Goal: Transaction & Acquisition: Obtain resource

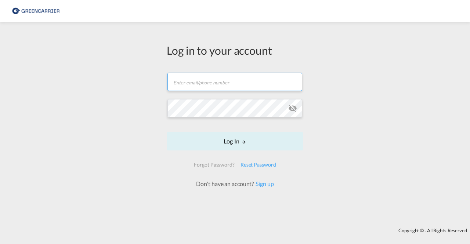
click at [250, 83] on input "text" at bounding box center [234, 82] width 135 height 18
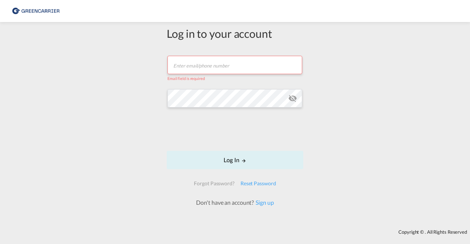
click at [227, 67] on input "text" at bounding box center [234, 65] width 135 height 18
paste input "[PERSON_NAME][EMAIL_ADDRESS][DOMAIN_NAME]"
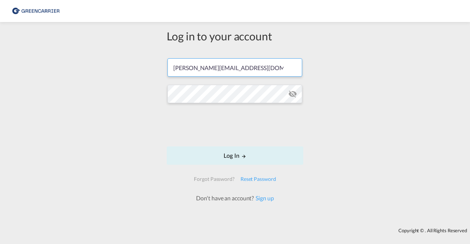
type input "[PERSON_NAME][EMAIL_ADDRESS][DOMAIN_NAME]"
click at [295, 93] on md-icon "icon-eye-off" at bounding box center [292, 94] width 9 height 9
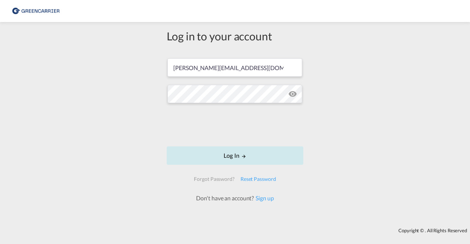
click at [265, 157] on button "Log In" at bounding box center [235, 156] width 137 height 18
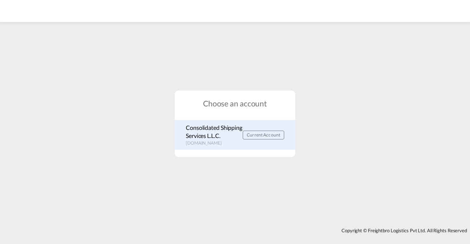
click at [275, 136] on span "Current Account" at bounding box center [263, 135] width 33 height 6
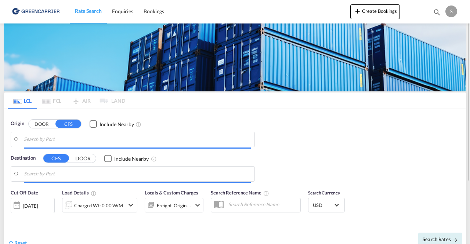
type input "DE-65582, Aull, [GEOGRAPHIC_DATA], [GEOGRAPHIC_DATA], [GEOGRAPHIC_DATA]"
type input "[GEOGRAPHIC_DATA], [GEOGRAPHIC_DATA]"
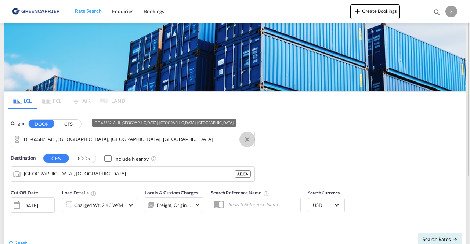
click at [248, 138] on button "Clear Input" at bounding box center [247, 139] width 11 height 11
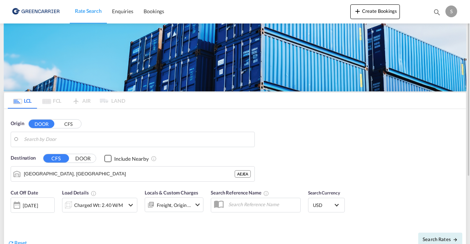
click at [79, 140] on body "Rate Search Enquiries Bookings Rate Search Enquiries Bookings" at bounding box center [235, 122] width 470 height 244
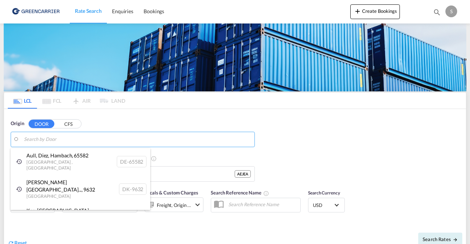
paste input "39126"
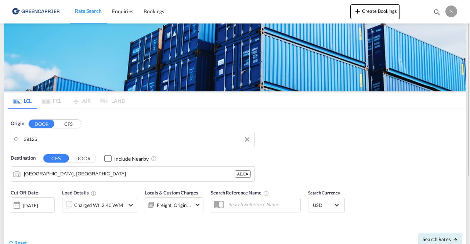
click at [51, 135] on body "Rate Search Enquiries Bookings Rate Search Enquiries Bookings" at bounding box center [235, 122] width 470 height 244
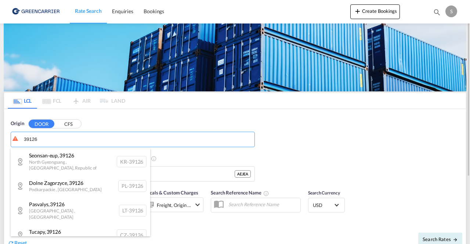
paste input "[GEOGRAPHIC_DATA]"
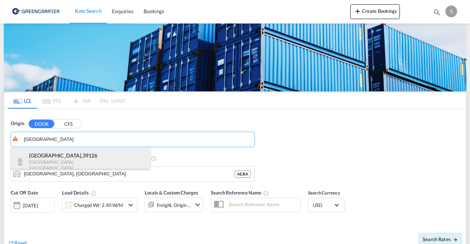
click at [87, 155] on div "[GEOGRAPHIC_DATA] , 39126 [GEOGRAPHIC_DATA] , [GEOGRAPHIC_DATA] DE-39126" at bounding box center [81, 161] width 140 height 27
type input "DE-39126, [GEOGRAPHIC_DATA], [GEOGRAPHIC_DATA]"
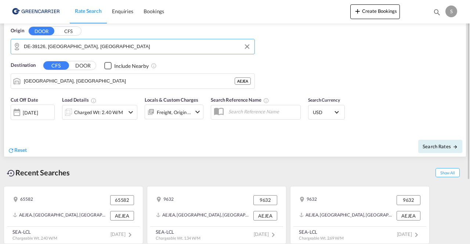
scroll to position [56, 0]
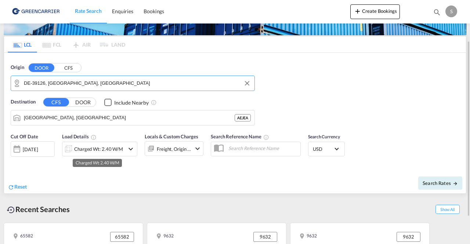
click at [81, 147] on div "Charged Wt: 2.40 W/M" at bounding box center [98, 149] width 49 height 10
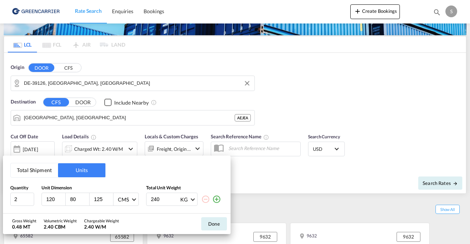
click at [209, 201] on md-icon "icon-minus-circle-outline" at bounding box center [205, 199] width 9 height 9
drag, startPoint x: 17, startPoint y: 198, endPoint x: 2, endPoint y: 198, distance: 14.7
click at [2, 198] on div "Total Shipment Units Quantity Unit Dimension Total Unit Weight 2 120 80 125 CMS…" at bounding box center [235, 122] width 470 height 244
type input "1"
type input "176"
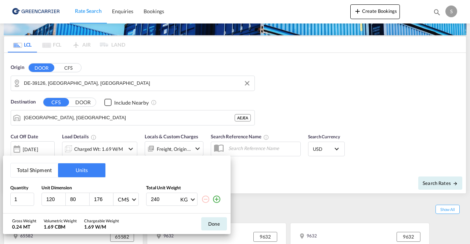
click at [157, 202] on input "240" at bounding box center [164, 199] width 29 height 12
click at [159, 201] on input "240" at bounding box center [164, 199] width 29 height 12
click at [158, 200] on input "240" at bounding box center [164, 199] width 29 height 12
click at [153, 200] on input "240" at bounding box center [164, 199] width 29 height 12
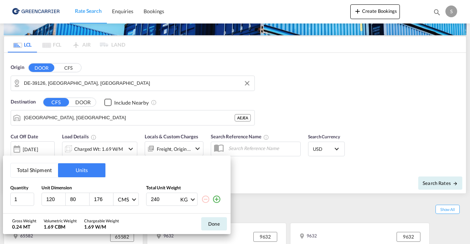
click at [153, 200] on input "240" at bounding box center [164, 199] width 29 height 12
type input "220"
click at [220, 199] on md-icon "icon-plus-circle-outline" at bounding box center [216, 199] width 9 height 9
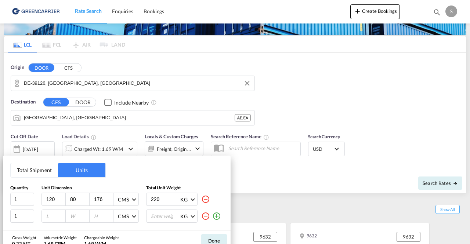
click at [58, 216] on input "number" at bounding box center [56, 216] width 20 height 7
type input "120"
type input "80"
type input "148"
click at [159, 215] on input "number" at bounding box center [164, 216] width 29 height 12
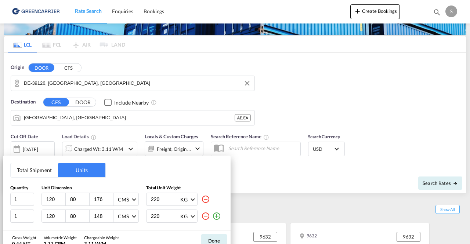
type input "220"
click at [219, 217] on md-icon "icon-plus-circle-outline" at bounding box center [216, 216] width 9 height 9
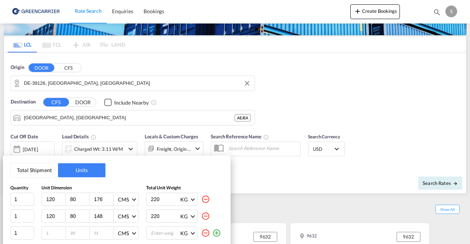
click at [54, 233] on input "number" at bounding box center [56, 233] width 20 height 7
type input "115"
type input "100"
type input "179"
type input "220"
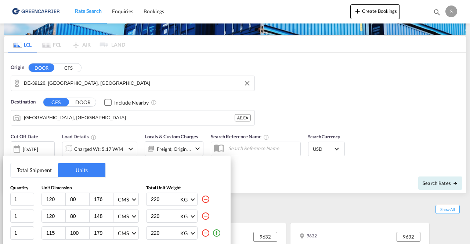
click at [215, 234] on md-icon "icon-plus-circle-outline" at bounding box center [216, 233] width 9 height 9
click at [36, 174] on button "Total Shipment" at bounding box center [34, 170] width 47 height 14
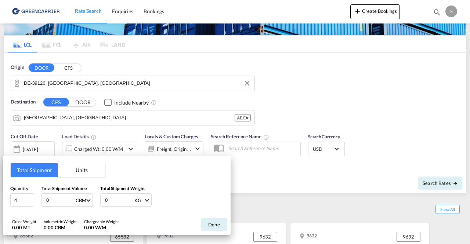
click at [70, 169] on button "Units" at bounding box center [81, 170] width 47 height 14
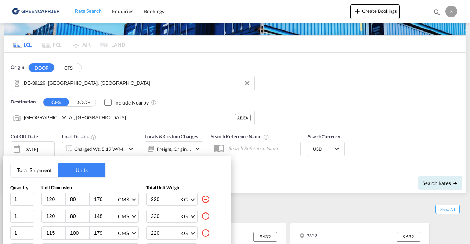
drag, startPoint x: 410, startPoint y: 77, endPoint x: 416, endPoint y: 44, distance: 34.0
click at [416, 44] on div "Total Shipment Units Quantity Unit Dimension Total Unit Weight 1 120 80 176 CMS…" at bounding box center [235, 122] width 470 height 244
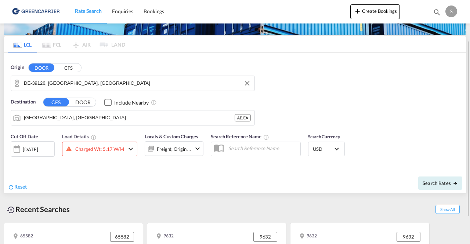
click at [98, 152] on div "Charged Wt: 5.17 W/M" at bounding box center [99, 149] width 49 height 10
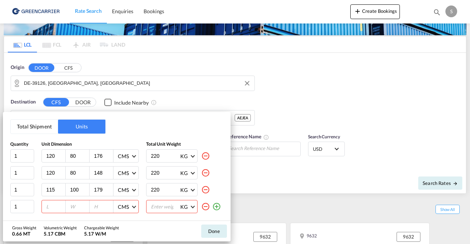
click at [53, 207] on input "number" at bounding box center [56, 206] width 20 height 7
type input "120"
type input "80"
type input "105"
type input "220"
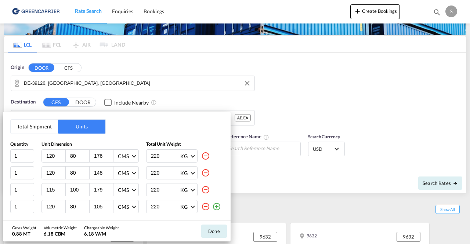
click at [218, 206] on md-icon "icon-plus-circle-outline" at bounding box center [216, 206] width 9 height 9
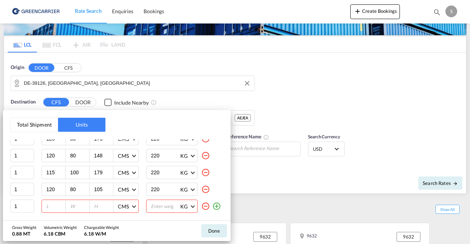
click at [54, 207] on input "number" at bounding box center [56, 206] width 20 height 7
type input "120"
type input "80"
type input "124"
click at [150, 202] on input "number" at bounding box center [164, 206] width 29 height 12
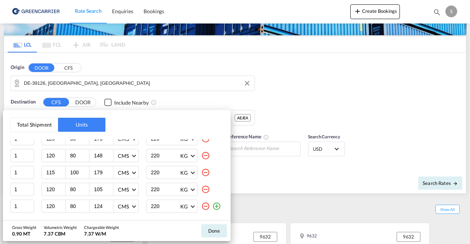
type input "220"
click at [211, 229] on button "Done" at bounding box center [214, 230] width 26 height 13
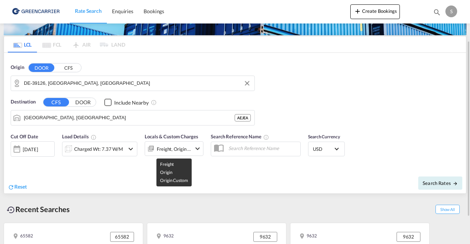
click at [184, 149] on div "Freight, Origin +1" at bounding box center [174, 149] width 35 height 10
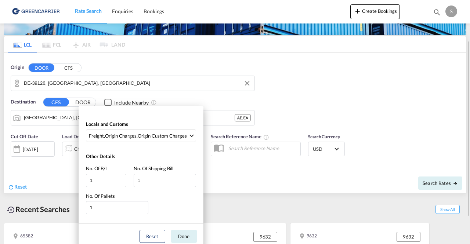
click at [184, 149] on div "Other Details No. Of B/L 1 No. Of Shipping Bill 1 No. Of Pallets 1" at bounding box center [141, 185] width 125 height 78
click at [182, 231] on button "Done" at bounding box center [184, 236] width 26 height 13
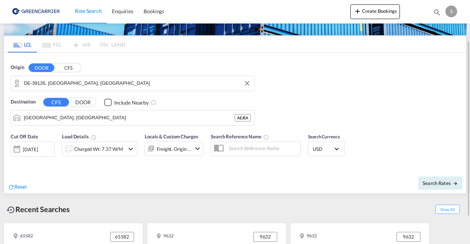
click at [191, 152] on div "Freight, Origin +1" at bounding box center [174, 149] width 35 height 10
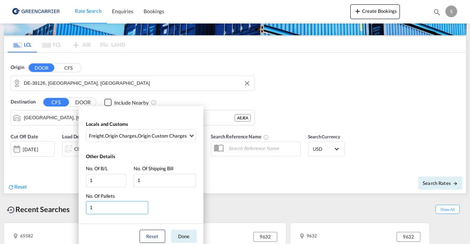
drag, startPoint x: 124, startPoint y: 207, endPoint x: 109, endPoint y: 206, distance: 15.4
click at [109, 206] on input "1" at bounding box center [117, 207] width 62 height 13
click at [145, 206] on input "2" at bounding box center [117, 207] width 62 height 13
click at [145, 206] on input "3" at bounding box center [117, 207] width 62 height 13
click at [145, 206] on input "4" at bounding box center [117, 207] width 62 height 13
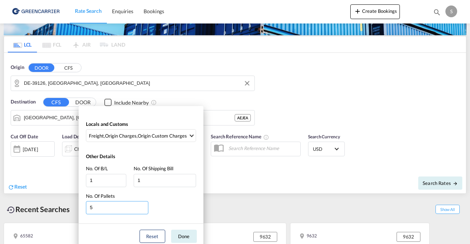
type input "5"
click at [145, 206] on input "5" at bounding box center [117, 207] width 62 height 13
click at [184, 238] on button "Done" at bounding box center [184, 236] width 26 height 13
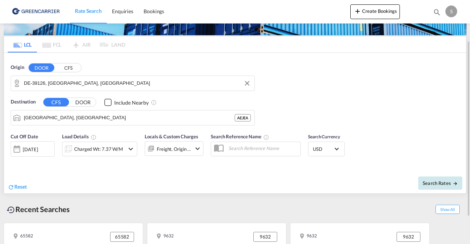
click at [432, 182] on span "Search Rates" at bounding box center [440, 183] width 35 height 6
type input "39126 to AEJEA / [DATE]"
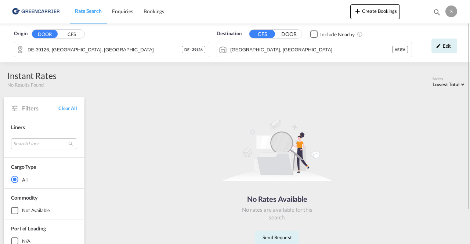
click at [450, 88] on div "Instant Rates No Results Found Sort by Lowest Total Lowest Freight Lowest Total…" at bounding box center [235, 177] width 470 height 215
click at [455, 85] on span "Lowest Total" at bounding box center [446, 85] width 27 height 6
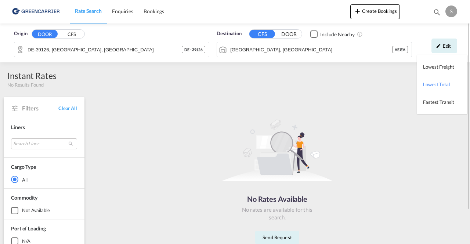
click at [455, 85] on md-option "Lowest Total" at bounding box center [442, 85] width 50 height 18
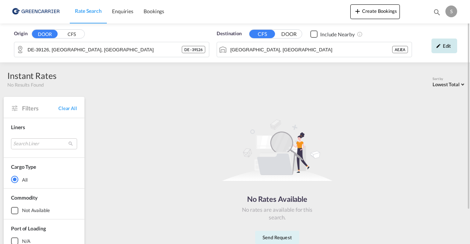
click at [446, 45] on div "Edit" at bounding box center [444, 46] width 26 height 15
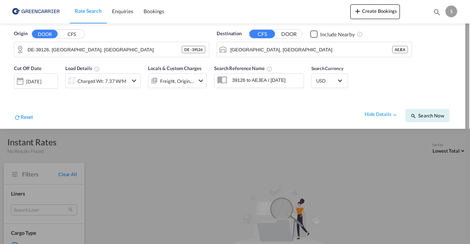
drag, startPoint x: 467, startPoint y: 54, endPoint x: 470, endPoint y: 39, distance: 14.9
click at [470, 39] on div at bounding box center [469, 121] width 1 height 241
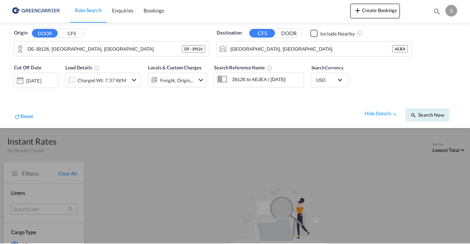
click at [42, 6] on img at bounding box center [36, 11] width 50 height 17
click at [42, 10] on img at bounding box center [36, 11] width 50 height 17
click at [15, 11] on img at bounding box center [36, 11] width 50 height 17
click at [87, 11] on span "Rate Search" at bounding box center [88, 10] width 27 height 6
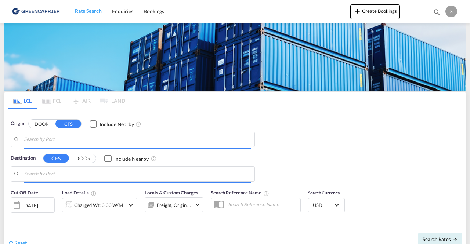
type input "DE-39126, [GEOGRAPHIC_DATA], [GEOGRAPHIC_DATA]"
type input "[GEOGRAPHIC_DATA], [GEOGRAPHIC_DATA]"
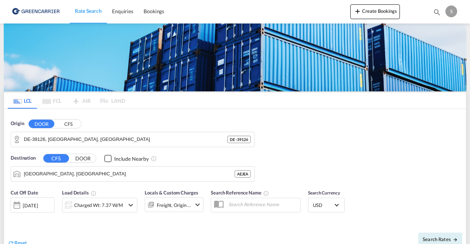
click at [20, 100] on md-icon "Use the left and right arrow keys to navigate between tabs" at bounding box center [17, 102] width 9 height 6
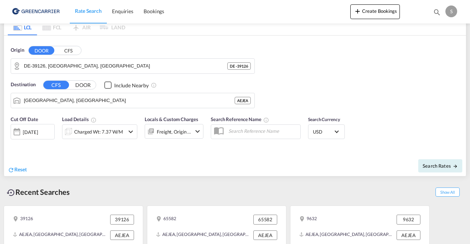
scroll to position [37, 0]
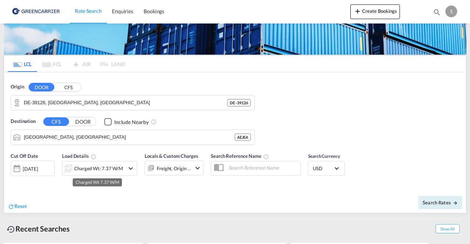
click at [102, 165] on div "Charged Wt: 7.37 W/M" at bounding box center [98, 168] width 49 height 10
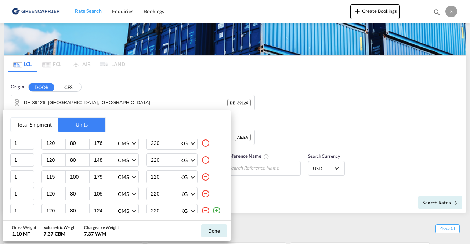
scroll to position [15, 0]
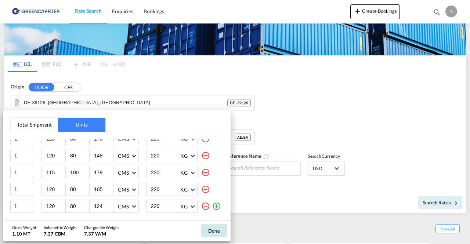
click at [218, 231] on button "Done" at bounding box center [214, 230] width 26 height 13
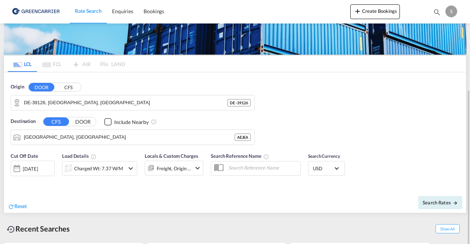
scroll to position [73, 0]
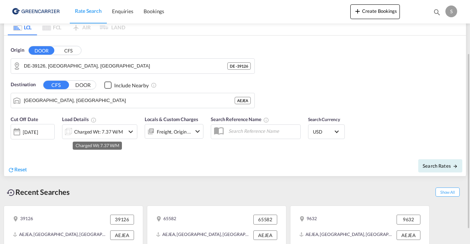
click at [108, 132] on div "Charged Wt: 7.37 W/M" at bounding box center [98, 132] width 49 height 10
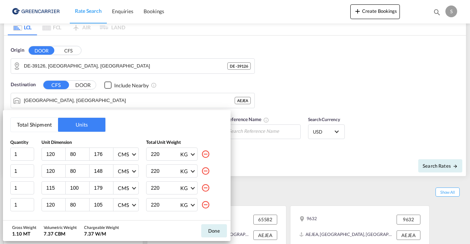
click at [50, 124] on button "Total Shipment" at bounding box center [34, 125] width 47 height 14
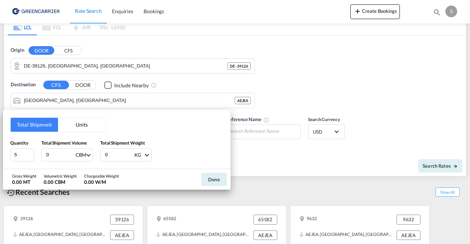
click at [76, 124] on button "Units" at bounding box center [81, 125] width 47 height 14
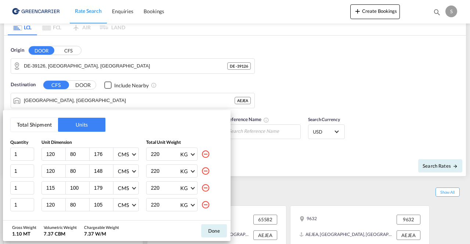
click at [37, 126] on button "Total Shipment" at bounding box center [34, 125] width 47 height 14
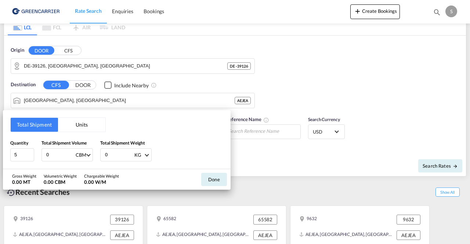
click at [76, 128] on button "Units" at bounding box center [81, 125] width 47 height 14
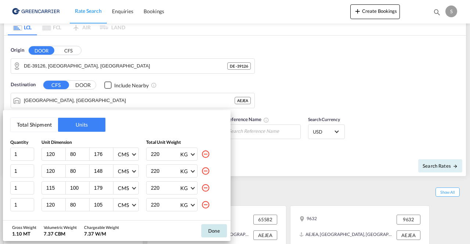
click at [213, 232] on button "Done" at bounding box center [214, 230] width 26 height 13
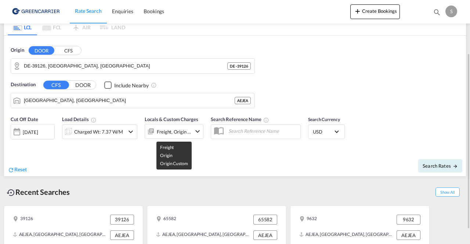
click at [169, 135] on div "Freight, Origin +1" at bounding box center [174, 132] width 35 height 10
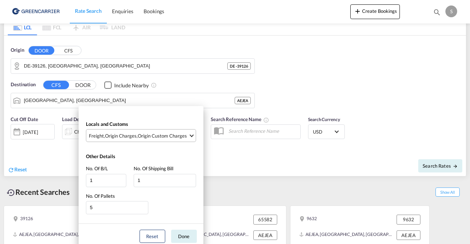
click at [141, 134] on div "Origin Custom Charges" at bounding box center [162, 136] width 49 height 7
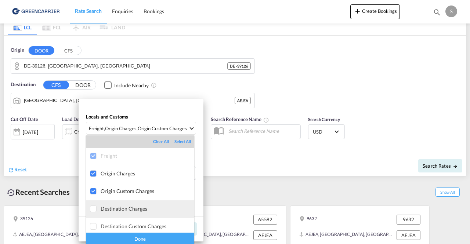
scroll to position [0, 0]
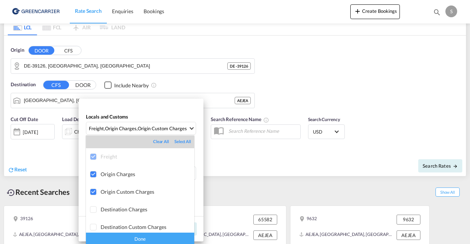
click at [146, 237] on div "Done" at bounding box center [140, 239] width 108 height 13
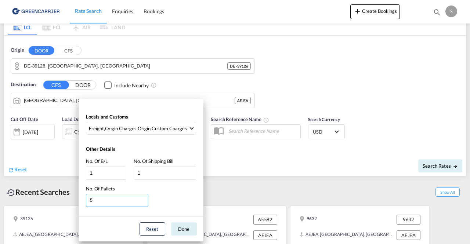
drag, startPoint x: 131, startPoint y: 196, endPoint x: 64, endPoint y: 185, distance: 68.0
click at [64, 185] on div "Locals and Customs Freight , Origin Charges , Origin Custom Charges Other Detai…" at bounding box center [235, 122] width 470 height 244
type input "1"
click at [180, 228] on button "Done" at bounding box center [184, 229] width 26 height 13
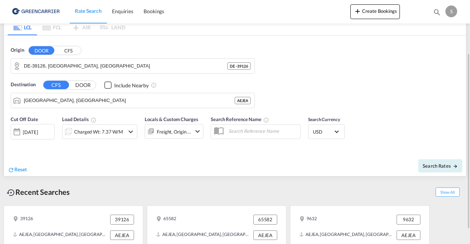
click at [250, 133] on input "text" at bounding box center [263, 131] width 76 height 11
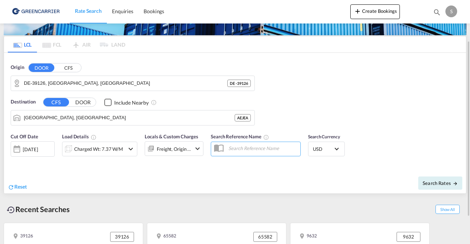
scroll to position [93, 0]
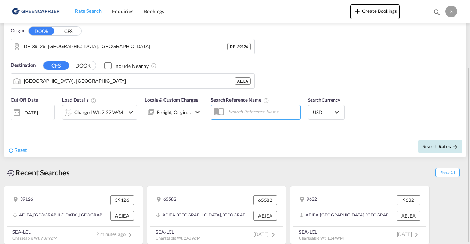
click at [438, 146] on span "Search Rates" at bounding box center [440, 147] width 35 height 6
type input "39126 to AEJEA / [DATE]"
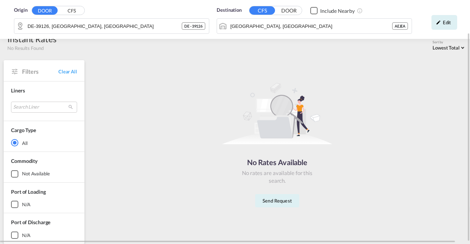
scroll to position [39, 0]
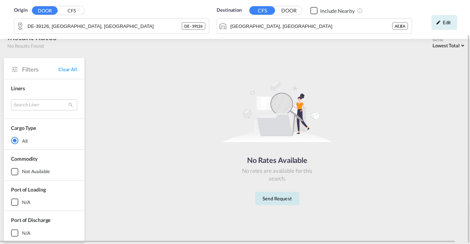
click at [285, 200] on button "Send Request" at bounding box center [277, 198] width 44 height 13
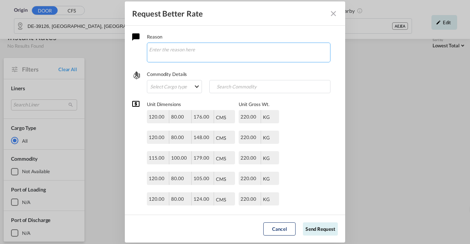
click at [188, 53] on textarea "Request Better Rate ..." at bounding box center [239, 53] width 184 height 20
click at [180, 84] on md-select "Select Cargo type FAK GCR GDSM General Cargo Hazardous Cargo Ambient Foodstuff …" at bounding box center [174, 86] width 55 height 13
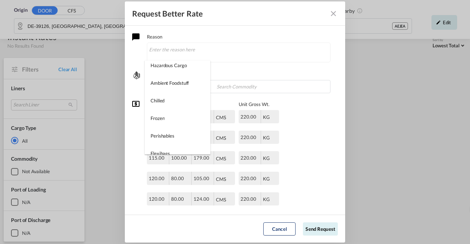
scroll to position [0, 0]
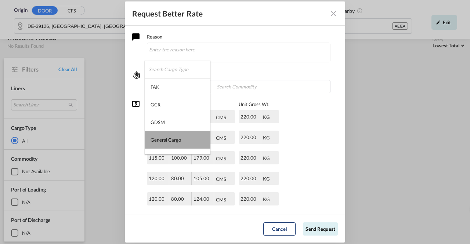
click at [194, 143] on md-option "General Cargo" at bounding box center [178, 140] width 66 height 18
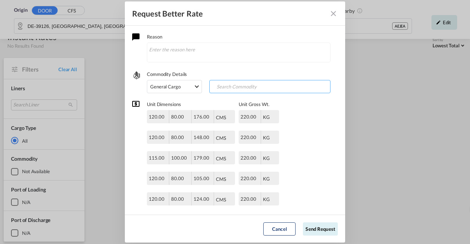
click at [264, 84] on input "Search Commodity" at bounding box center [247, 87] width 73 height 12
click at [330, 232] on button "Send Request" at bounding box center [320, 229] width 35 height 13
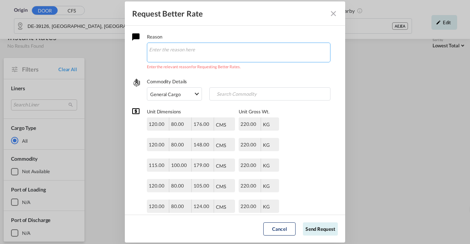
click at [226, 53] on textarea "Request Better Rate ..." at bounding box center [239, 53] width 184 height 20
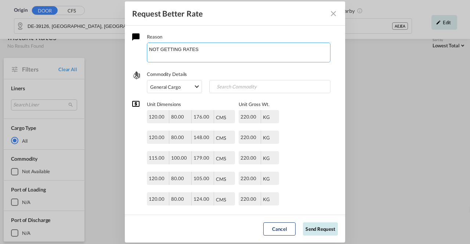
type textarea "NOT GETTING RATES"
click at [330, 233] on button "Send Request" at bounding box center [320, 229] width 35 height 13
click at [316, 227] on button "Send Request" at bounding box center [320, 229] width 35 height 13
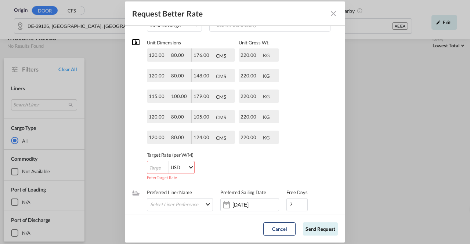
scroll to position [95, 0]
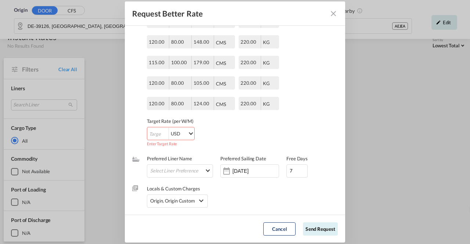
click at [162, 140] on div "Enter Target Rate" at bounding box center [213, 143] width 132 height 7
click at [158, 132] on input "Request Better Rate ..." at bounding box center [157, 133] width 21 height 13
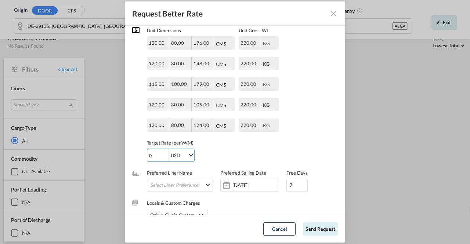
scroll to position [88, 0]
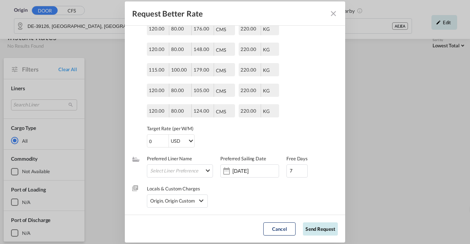
click at [327, 227] on button "Send Request" at bounding box center [320, 229] width 35 height 13
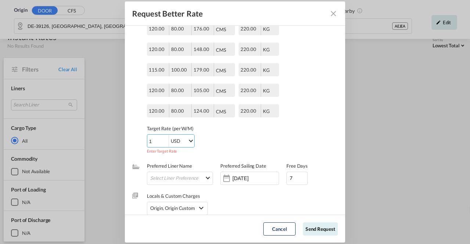
drag, startPoint x: 162, startPoint y: 141, endPoint x: 134, endPoint y: 140, distance: 27.9
click at [147, 140] on input "2" at bounding box center [157, 141] width 21 height 13
click at [327, 228] on button "Send Request" at bounding box center [320, 229] width 35 height 13
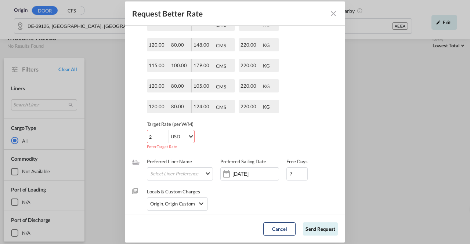
scroll to position [95, 0]
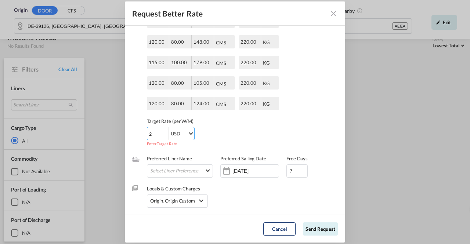
click at [162, 138] on input "2" at bounding box center [157, 133] width 21 height 13
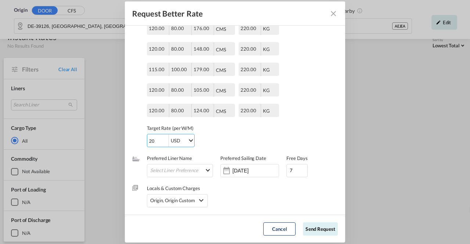
scroll to position [88, 0]
type input "20"
click at [319, 230] on button "Send Request" at bounding box center [320, 229] width 35 height 13
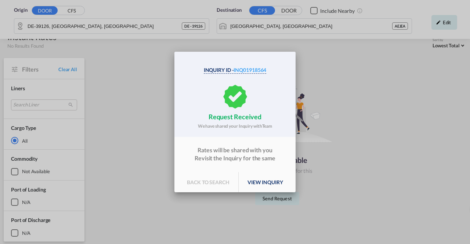
click at [262, 185] on p "view inquiry" at bounding box center [265, 182] width 53 height 21
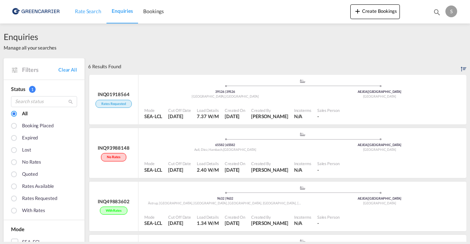
click at [84, 12] on span "Rate Search" at bounding box center [88, 11] width 26 height 6
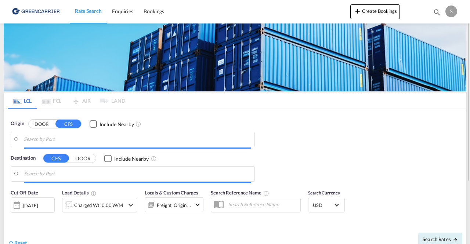
type input "DK-9900, [GEOGRAPHIC_DATA], [GEOGRAPHIC_DATA], [GEOGRAPHIC_DATA], [GEOGRAPHIC_D…"
type input "[GEOGRAPHIC_DATA], [GEOGRAPHIC_DATA]"
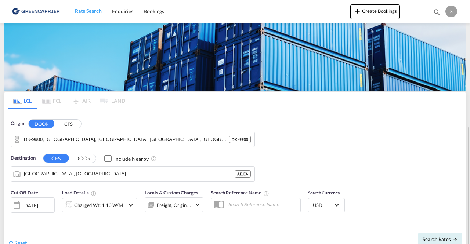
scroll to position [93, 0]
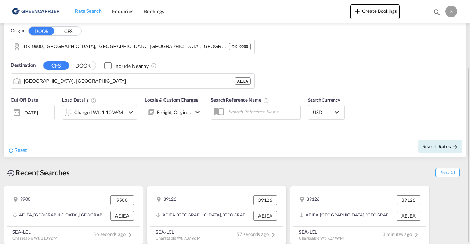
click at [225, 211] on div "AEJEA, [GEOGRAPHIC_DATA], [GEOGRAPHIC_DATA], [GEOGRAPHIC_DATA], [GEOGRAPHIC_DAT…" at bounding box center [203, 216] width 95 height 10
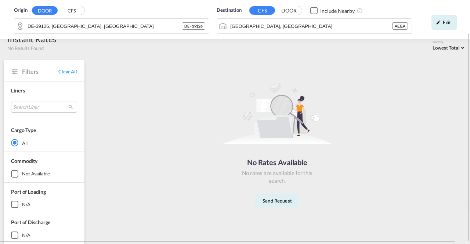
scroll to position [39, 0]
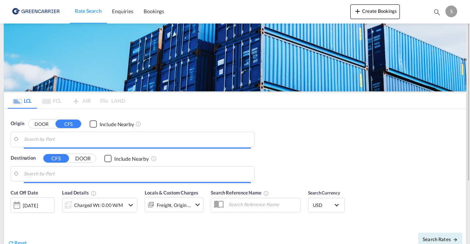
type input "DE-39126, [GEOGRAPHIC_DATA], [GEOGRAPHIC_DATA]"
type input "[GEOGRAPHIC_DATA], [GEOGRAPHIC_DATA]"
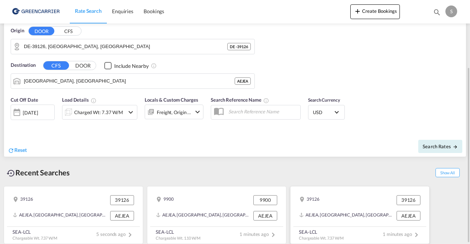
click at [358, 218] on div "AEJEA, [GEOGRAPHIC_DATA], [GEOGRAPHIC_DATA], [GEOGRAPHIC_DATA], [GEOGRAPHIC_DAT…" at bounding box center [346, 216] width 95 height 10
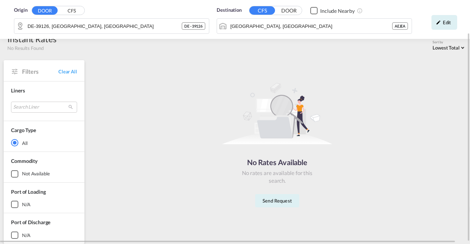
scroll to position [39, 0]
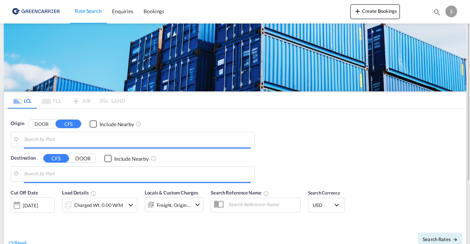
type input "DE-39126, [GEOGRAPHIC_DATA], [GEOGRAPHIC_DATA]"
type input "[GEOGRAPHIC_DATA], [GEOGRAPHIC_DATA]"
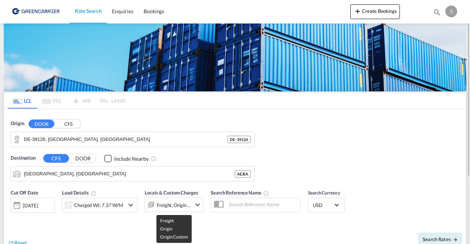
click at [180, 205] on div "Freight, Origin +1" at bounding box center [174, 205] width 35 height 10
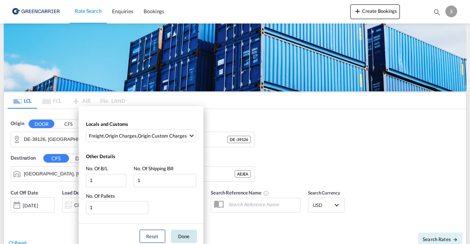
click at [185, 235] on button "Done" at bounding box center [184, 236] width 26 height 13
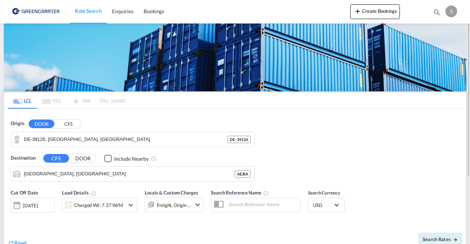
click at [105, 199] on div "Charged Wt: 7.37 W/M" at bounding box center [93, 205] width 62 height 15
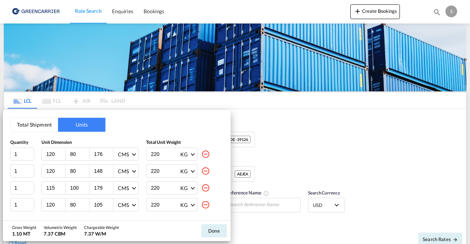
click at [201, 205] on md-icon "icon-minus-circle-outline" at bounding box center [205, 204] width 9 height 9
type input "124"
click at [204, 206] on md-icon "icon-minus-circle-outline" at bounding box center [205, 204] width 9 height 9
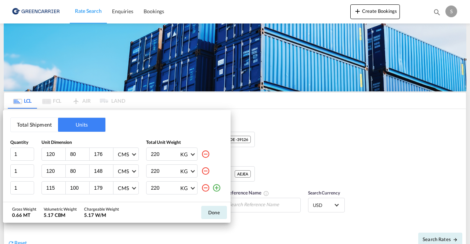
click at [209, 189] on md-icon "icon-minus-circle-outline" at bounding box center [205, 188] width 9 height 9
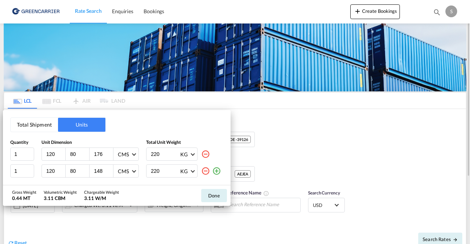
click at [217, 199] on button "Done" at bounding box center [214, 195] width 26 height 13
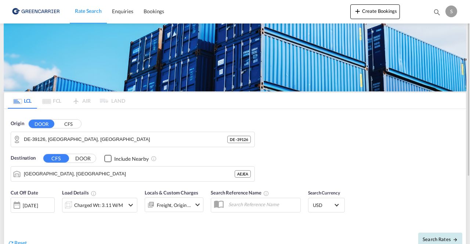
click at [430, 233] on button "Search Rates" at bounding box center [440, 239] width 44 height 13
type input "39126 to AEJEA / [DATE]"
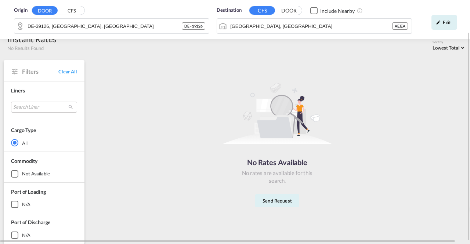
scroll to position [39, 0]
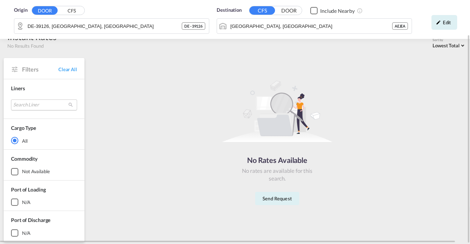
click at [62, 106] on md-select "Search Liner greencarrier consolidators Done" at bounding box center [44, 105] width 66 height 11
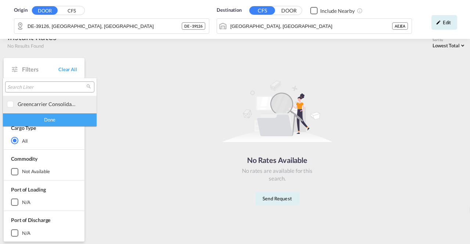
type md-option "[object Object]"
